Goal: Find specific page/section: Find specific page/section

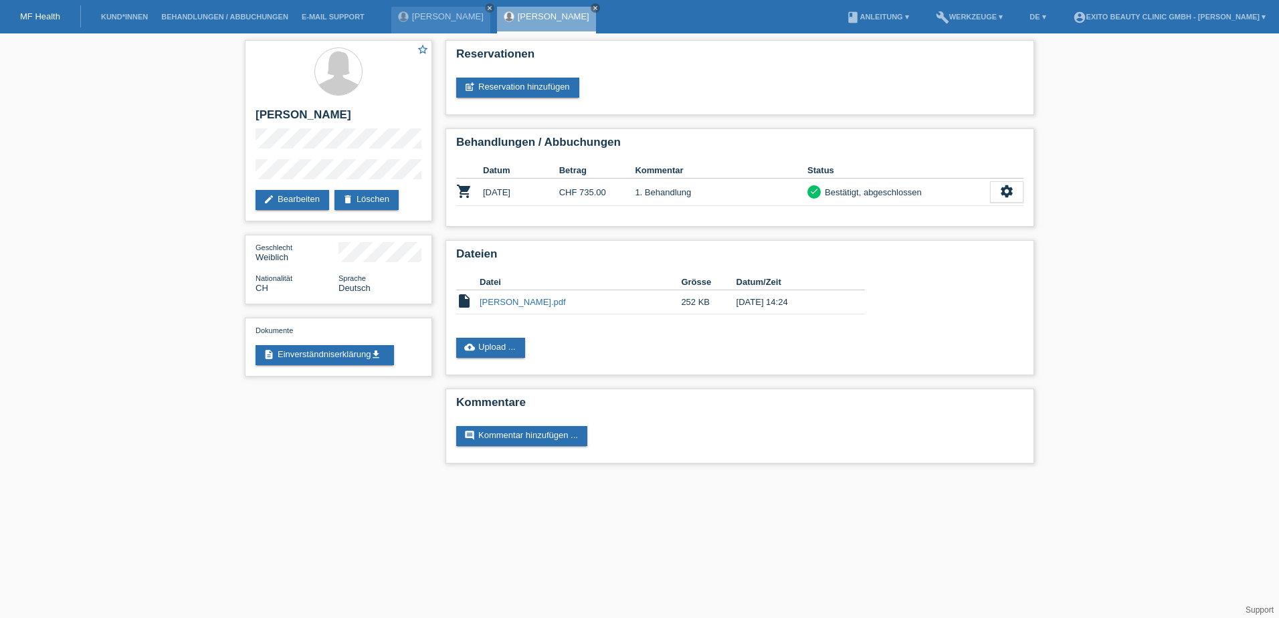
click at [43, 13] on link "MF Health" at bounding box center [40, 16] width 40 height 10
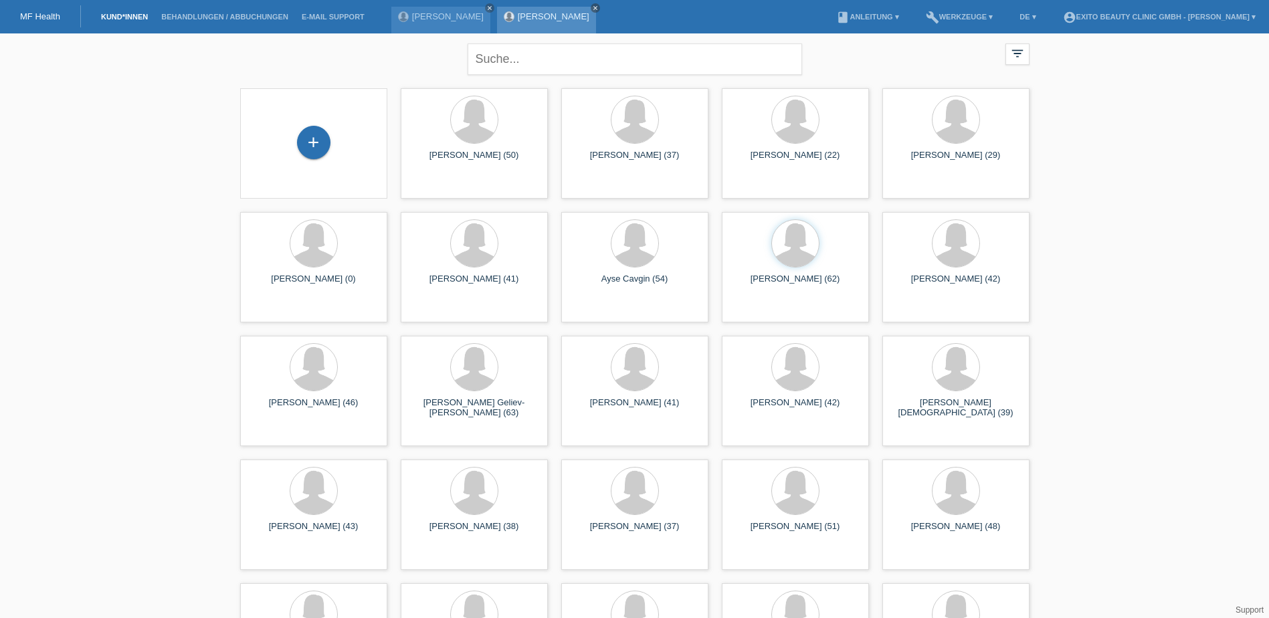
click at [598, 5] on icon "close" at bounding box center [595, 8] width 7 height 7
click at [470, 2] on div "[PERSON_NAME] close" at bounding box center [444, 16] width 106 height 33
click at [486, 5] on icon "close" at bounding box center [489, 8] width 7 height 7
click at [37, 11] on link "MF Health" at bounding box center [40, 16] width 40 height 10
